Goal: Task Accomplishment & Management: Manage account settings

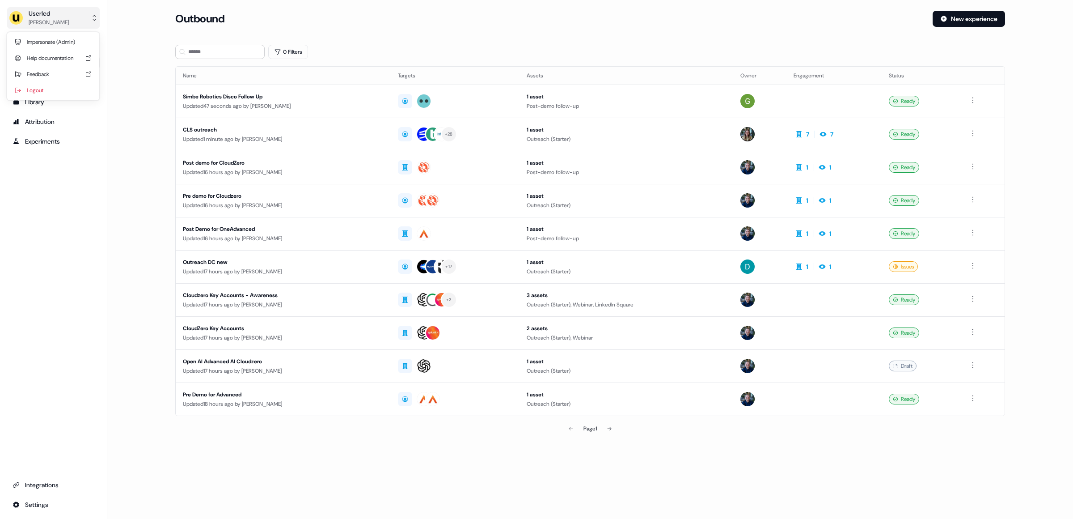
click at [38, 14] on div "Userled" at bounding box center [49, 13] width 40 height 9
click at [45, 35] on div "Impersonate (Admin)" at bounding box center [53, 42] width 85 height 16
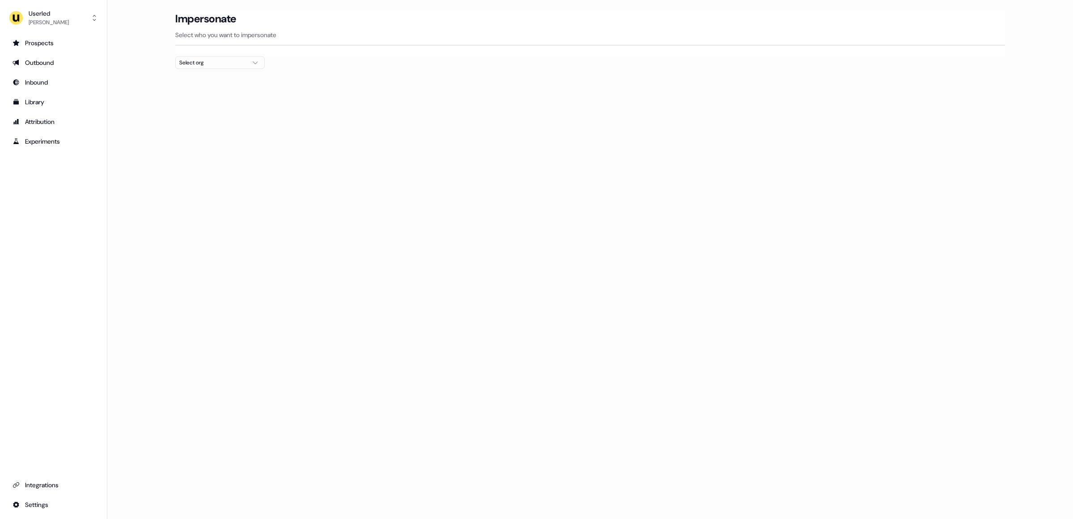
click at [236, 67] on div "Select org" at bounding box center [212, 62] width 67 height 9
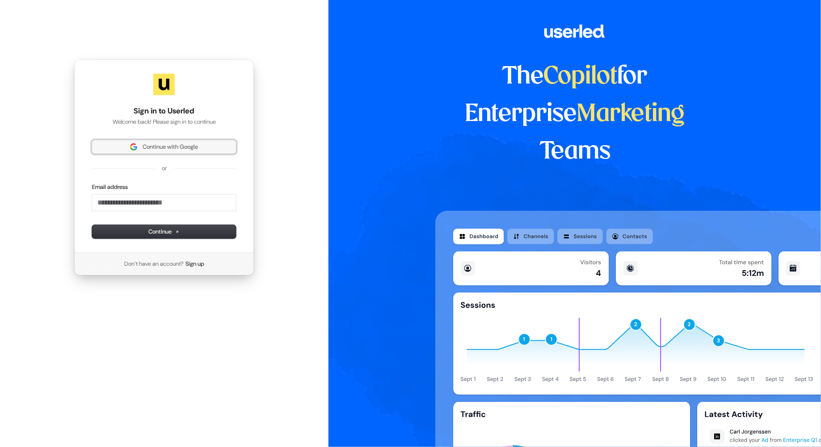
click at [137, 140] on button "Continue with Google" at bounding box center [164, 146] width 144 height 13
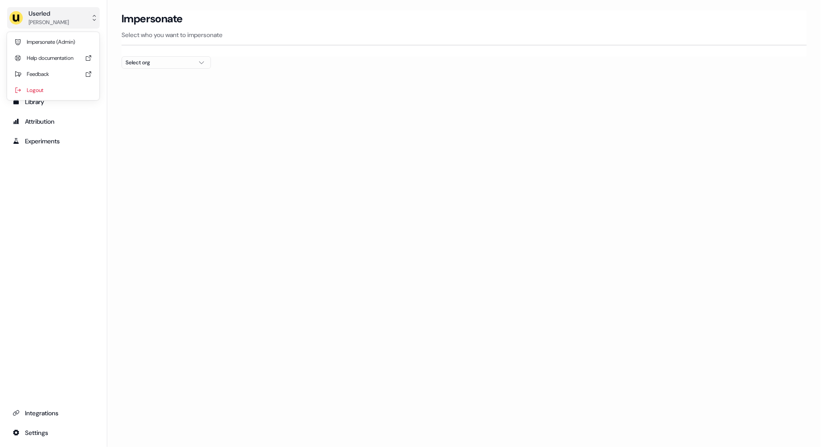
click at [38, 13] on div "Userled" at bounding box center [49, 13] width 40 height 9
click at [45, 87] on div "Logout" at bounding box center [53, 90] width 85 height 16
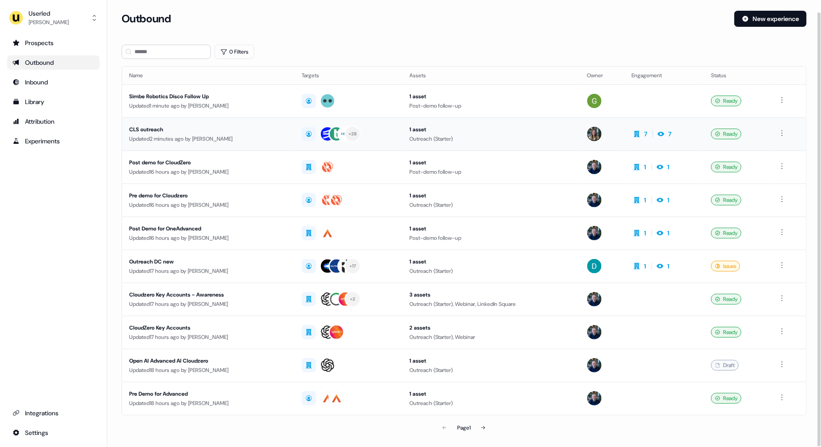
scroll to position [12, 0]
